Goal: Task Accomplishment & Management: Complete application form

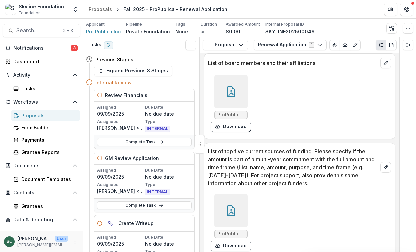
scroll to position [1505, 0]
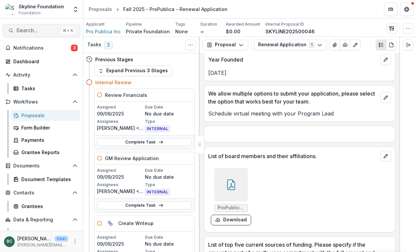
click at [45, 28] on span "Search..." at bounding box center [37, 30] width 42 height 6
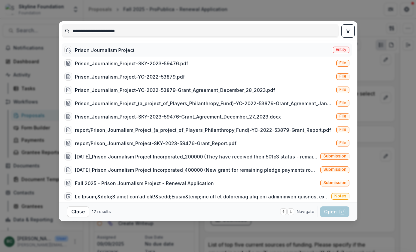
type input "**********"
click at [174, 52] on div "Prison Journalism Project Entity" at bounding box center [207, 49] width 290 height 13
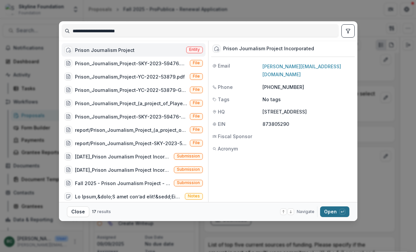
click at [345, 211] on div "button" at bounding box center [342, 212] width 6 height 6
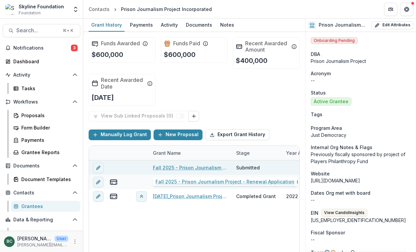
click at [205, 167] on link "Fall 2025 - Prison Journalism Project - Renewal Application" at bounding box center [190, 167] width 75 height 7
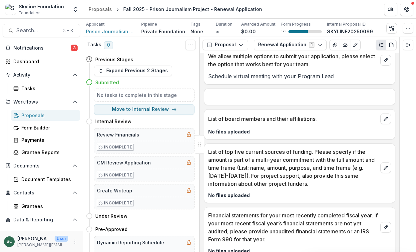
scroll to position [1510, 0]
click at [384, 122] on button "edit" at bounding box center [385, 118] width 11 height 11
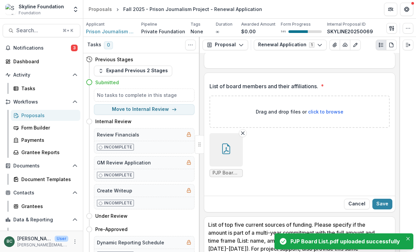
scroll to position [1551, 0]
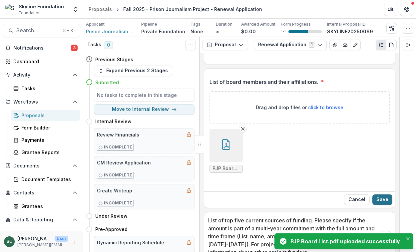
click at [380, 199] on button "Save" at bounding box center [382, 199] width 20 height 11
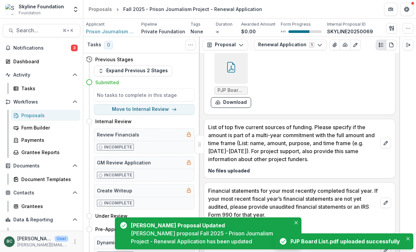
scroll to position [1600, 0]
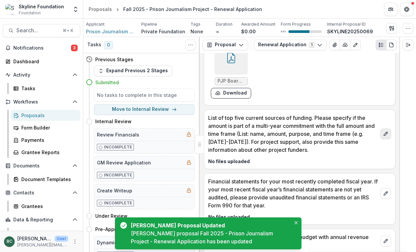
click at [386, 135] on icon "edit" at bounding box center [385, 134] width 4 height 4
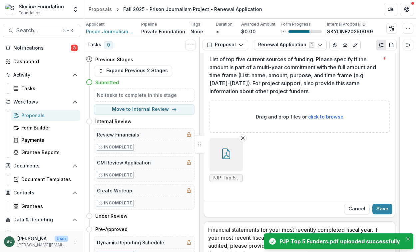
scroll to position [1666, 0]
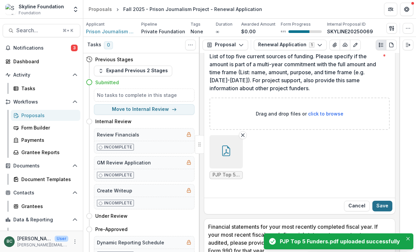
click at [380, 205] on button "Save" at bounding box center [382, 206] width 20 height 11
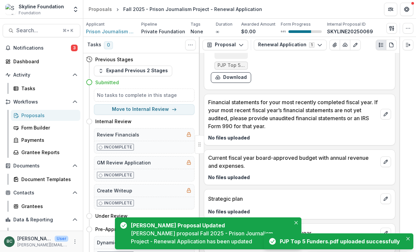
scroll to position [1734, 0]
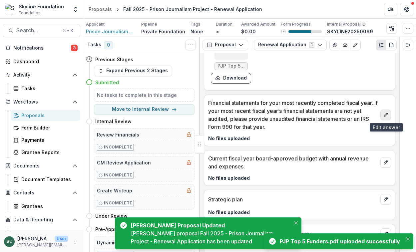
click at [386, 116] on icon "edit" at bounding box center [385, 114] width 5 height 5
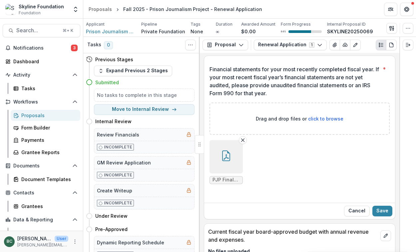
scroll to position [1767, 0]
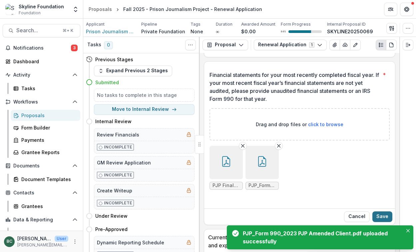
click at [383, 216] on button "Save" at bounding box center [382, 216] width 20 height 11
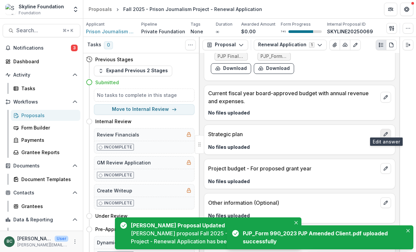
scroll to position [1860, 0]
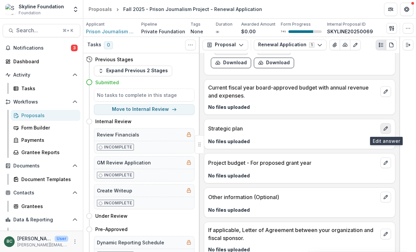
click at [388, 130] on icon "edit" at bounding box center [385, 128] width 5 height 5
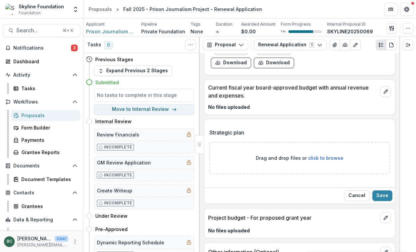
click at [394, 118] on div "Text Block Internal Grant Note & Flags Internal Who completed the application? …" at bounding box center [299, 152] width 199 height 199
click at [357, 195] on button "Cancel" at bounding box center [357, 195] width 26 height 11
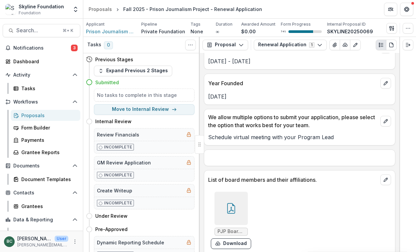
scroll to position [1870, 0]
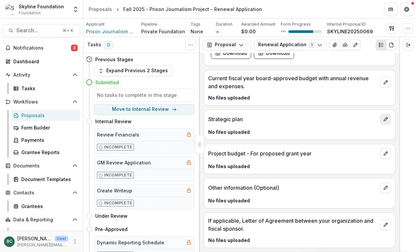
click at [388, 118] on icon "edit" at bounding box center [385, 118] width 5 height 5
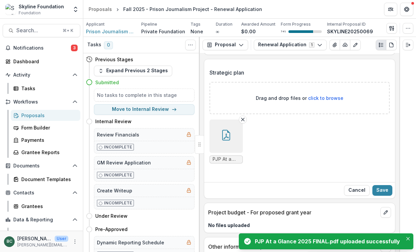
scroll to position [1923, 0]
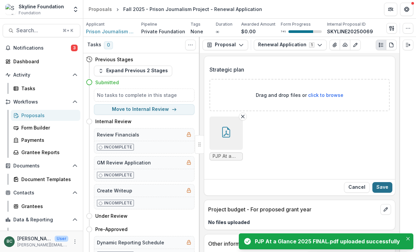
click at [386, 186] on button "Save" at bounding box center [382, 187] width 20 height 11
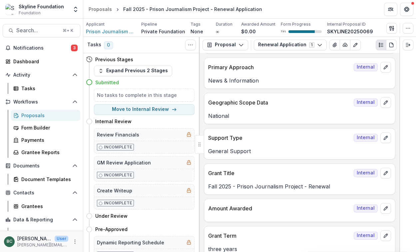
scroll to position [323, 0]
